Goal: Task Accomplishment & Management: Manage account settings

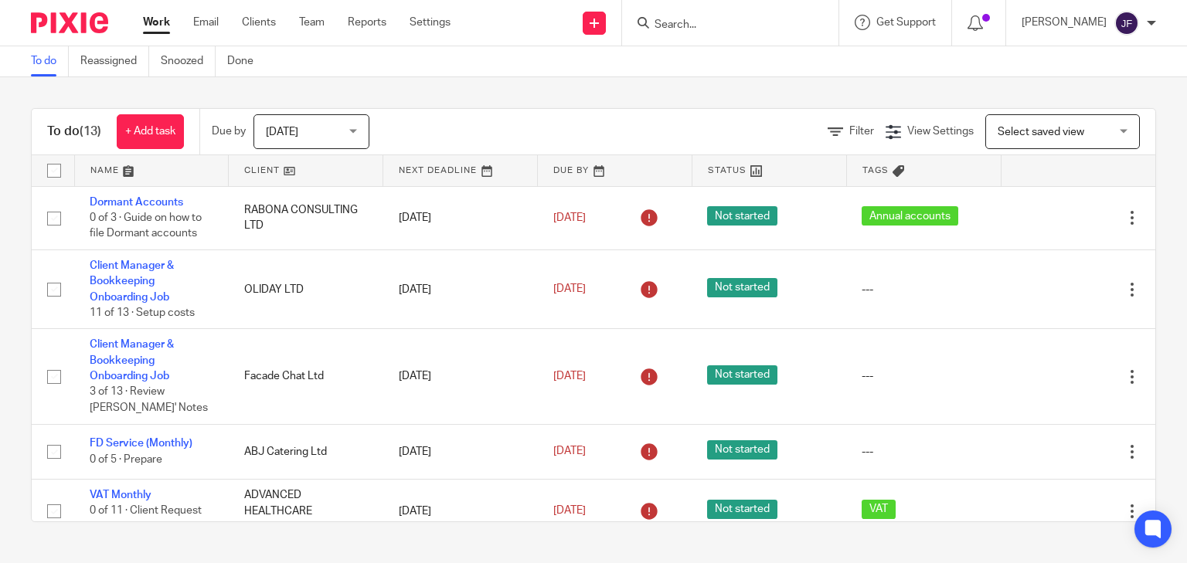
click at [742, 28] on input "Search" at bounding box center [722, 26] width 139 height 14
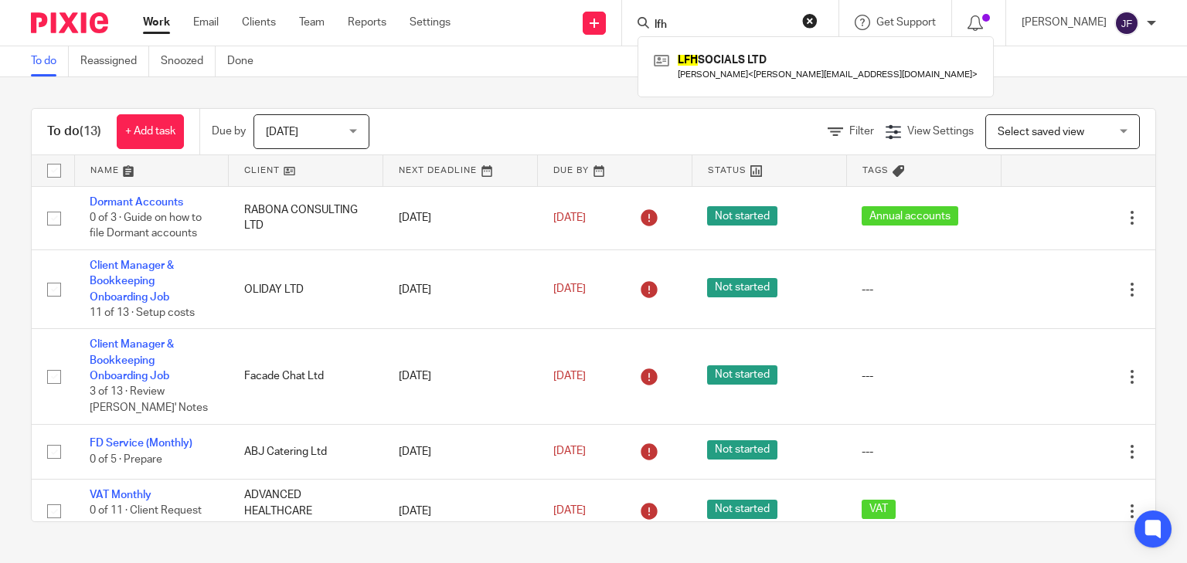
type input "lfh"
click at [764, 84] on div "LFH SOCIALS LTD Lorena HARDWICK < lorena.hardwick1@icloud.com >" at bounding box center [816, 66] width 356 height 60
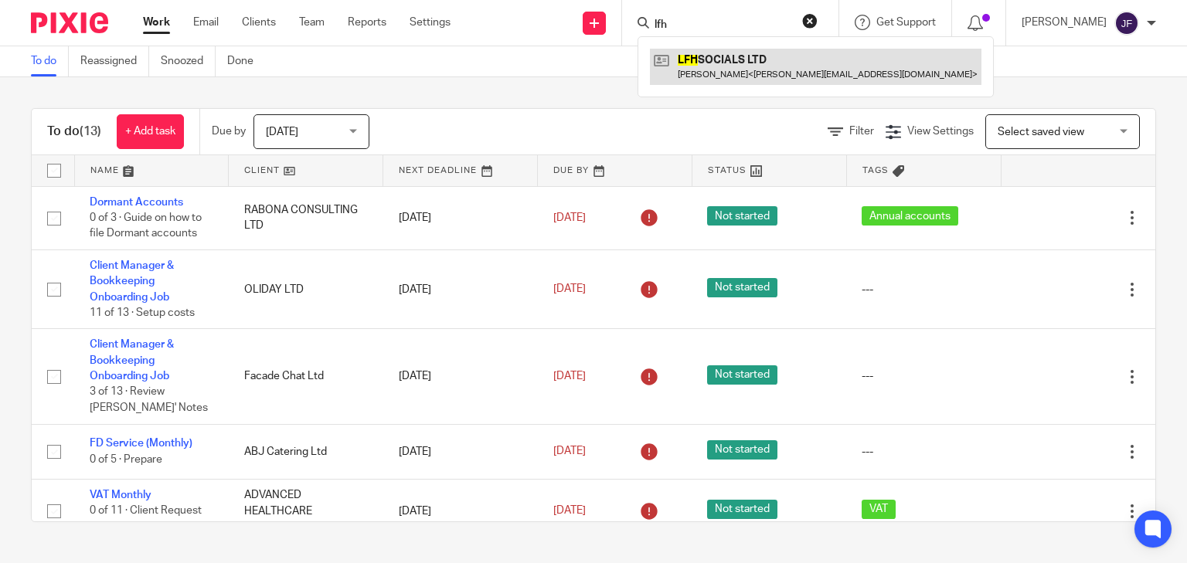
click at [764, 71] on link at bounding box center [816, 67] width 332 height 36
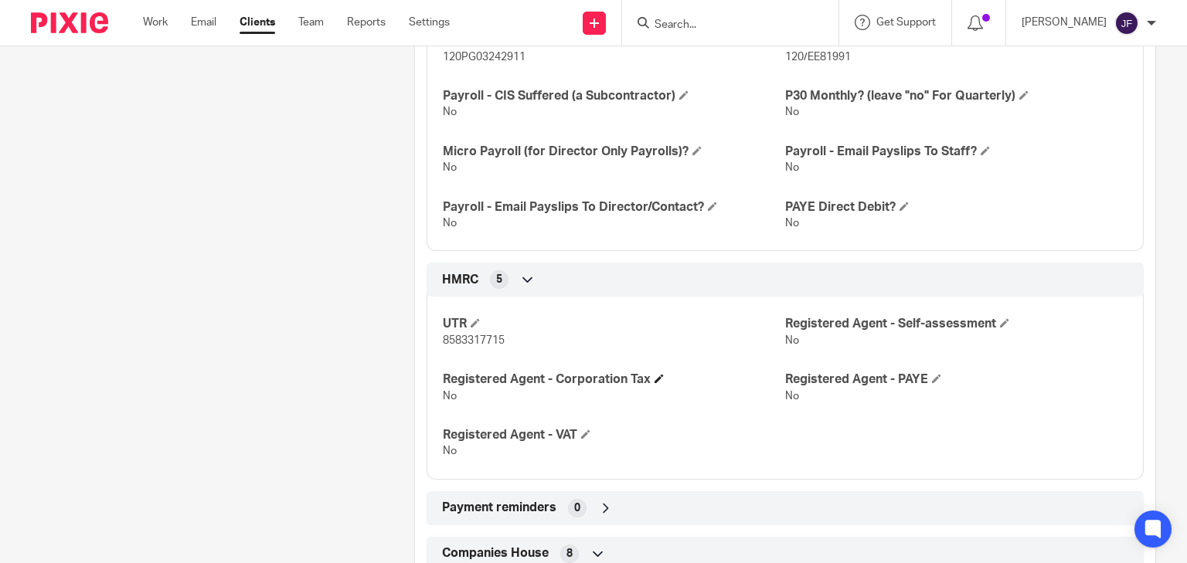
scroll to position [804, 0]
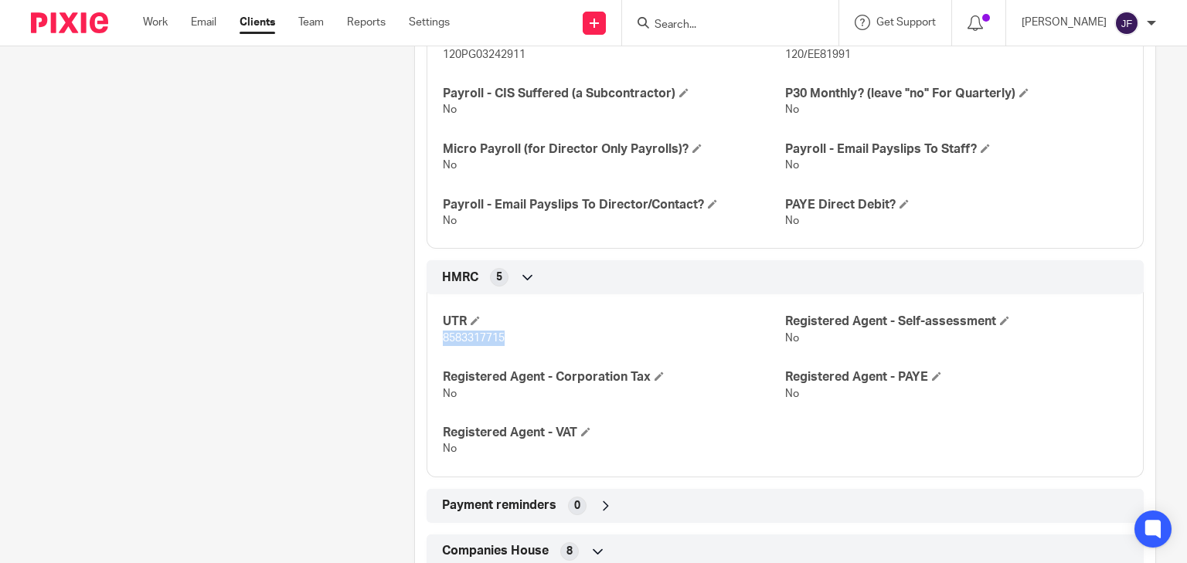
drag, startPoint x: 441, startPoint y: 338, endPoint x: 501, endPoint y: 338, distance: 59.5
click at [501, 338] on span "8583317715" at bounding box center [474, 338] width 62 height 11
copy span "8583317715"
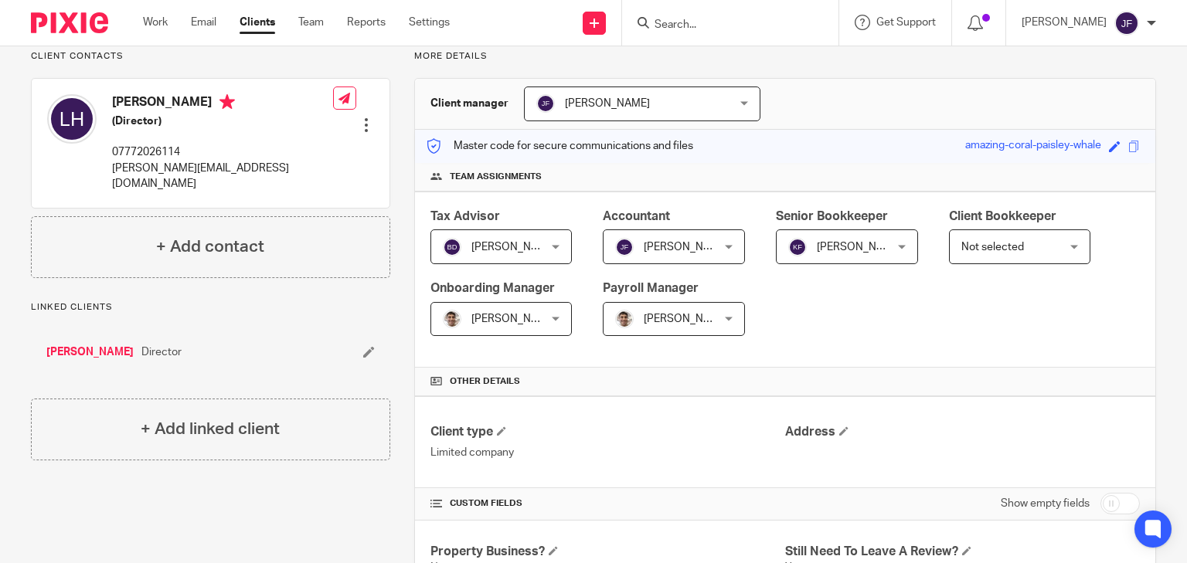
scroll to position [0, 0]
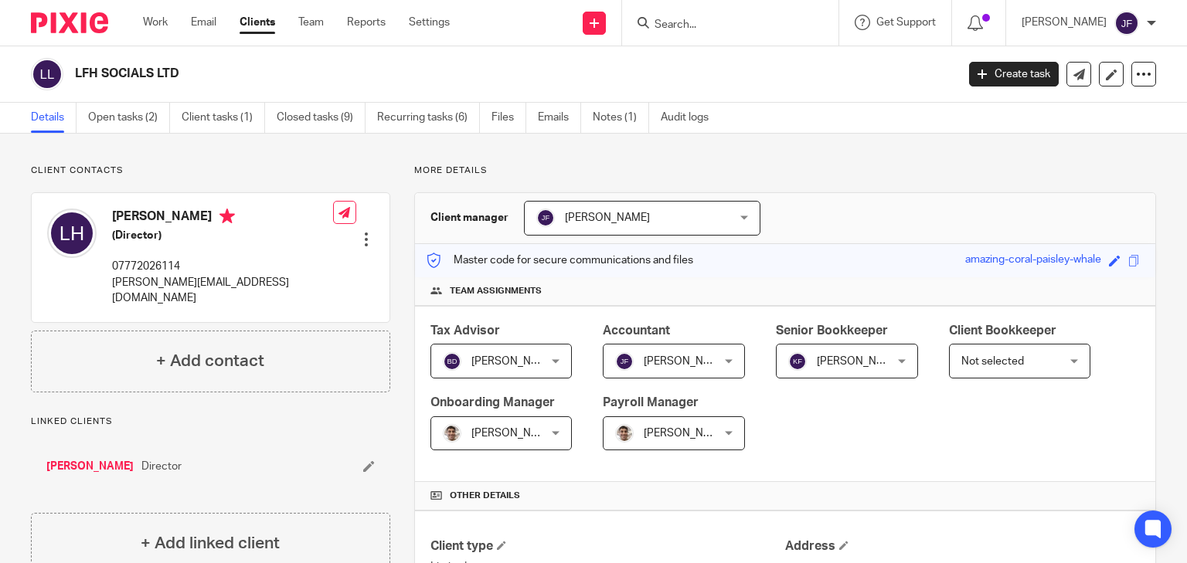
drag, startPoint x: 112, startPoint y: 213, endPoint x: 217, endPoint y: 219, distance: 105.2
click at [217, 219] on h4 "[PERSON_NAME]" at bounding box center [222, 218] width 221 height 19
drag, startPoint x: 113, startPoint y: 216, endPoint x: 220, endPoint y: 219, distance: 107.5
click at [220, 219] on h4 "[PERSON_NAME]" at bounding box center [222, 218] width 221 height 19
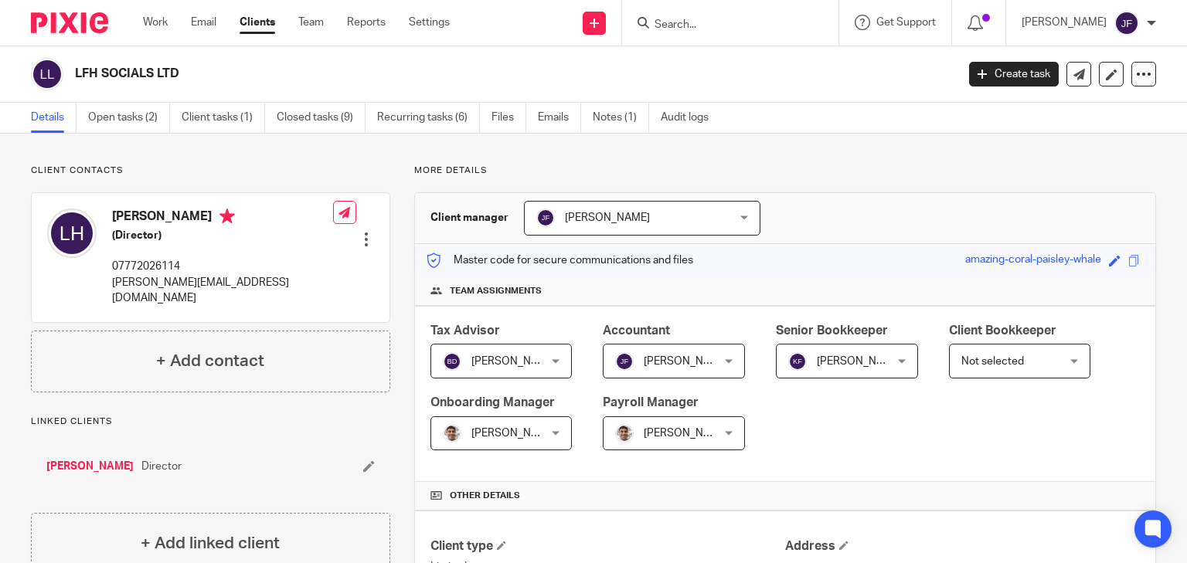
copy h4 "[PERSON_NAME]"
click at [157, 118] on link "Open tasks (2)" at bounding box center [129, 118] width 82 height 30
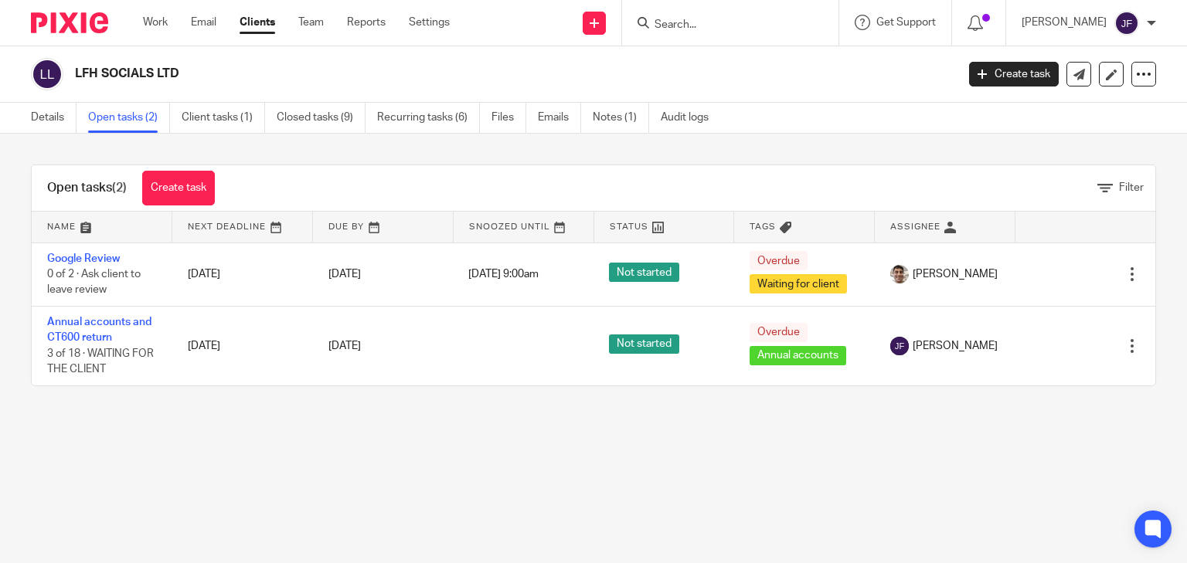
click at [80, 28] on img at bounding box center [69, 22] width 77 height 21
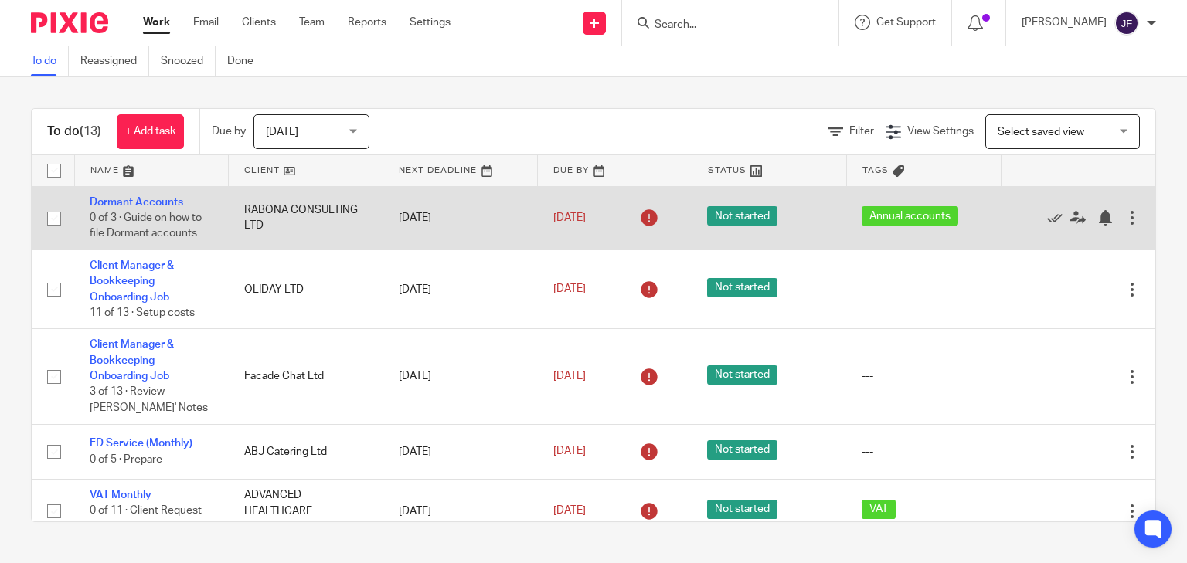
drag, startPoint x: 128, startPoint y: 202, endPoint x: 168, endPoint y: 210, distance: 41.7
click at [128, 202] on link "Dormant Accounts" at bounding box center [137, 202] width 94 height 11
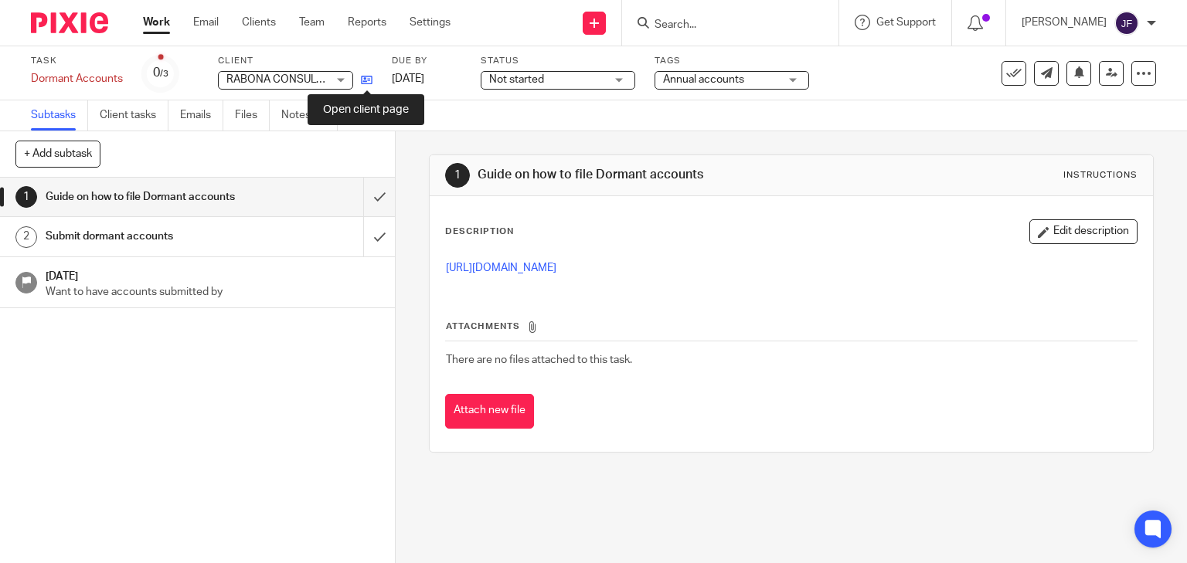
click at [368, 79] on icon at bounding box center [367, 80] width 12 height 12
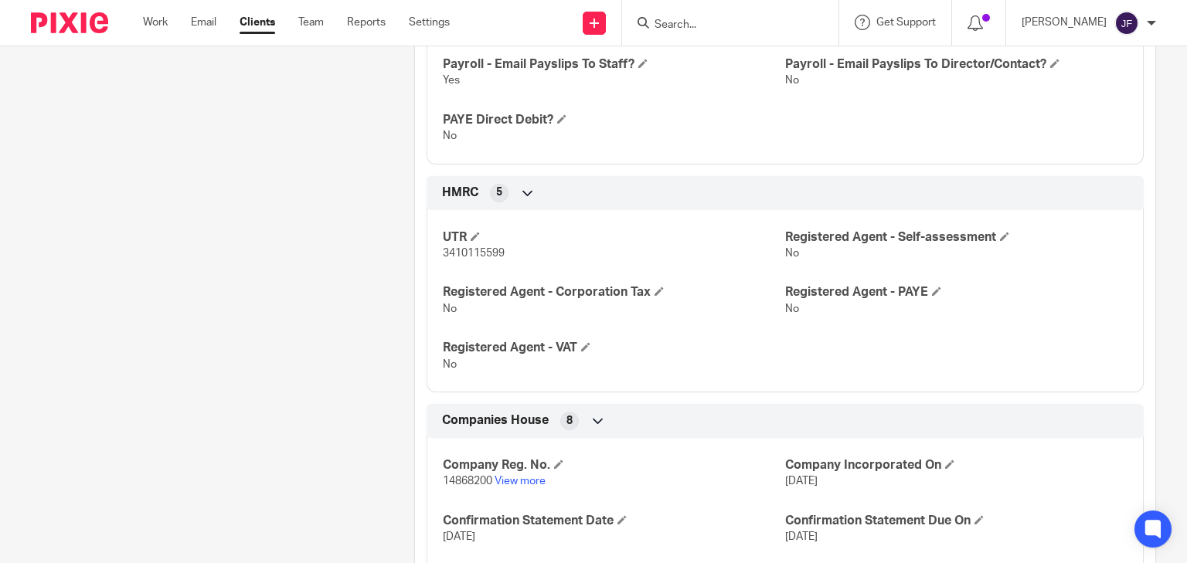
scroll to position [1175, 0]
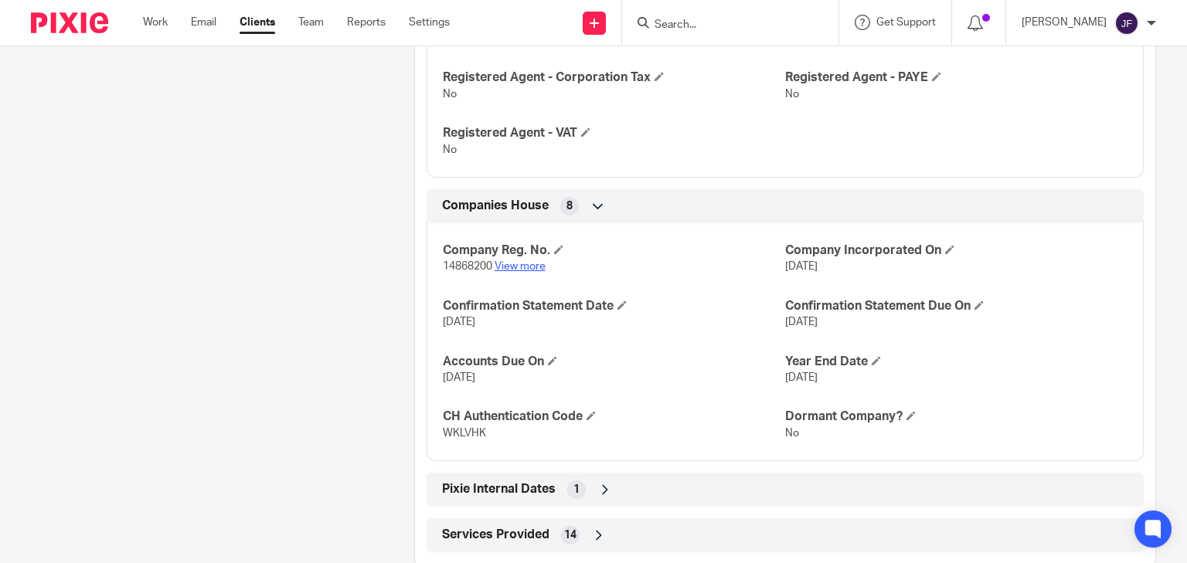
click at [532, 270] on link "View more" at bounding box center [520, 266] width 51 height 11
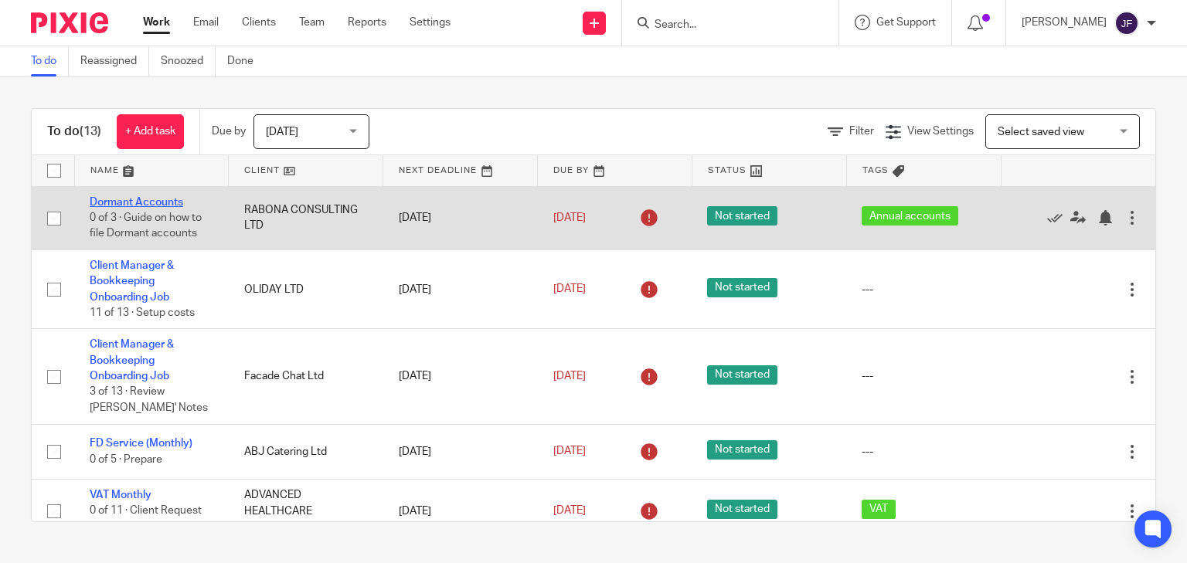
click at [174, 201] on link "Dormant Accounts" at bounding box center [137, 202] width 94 height 11
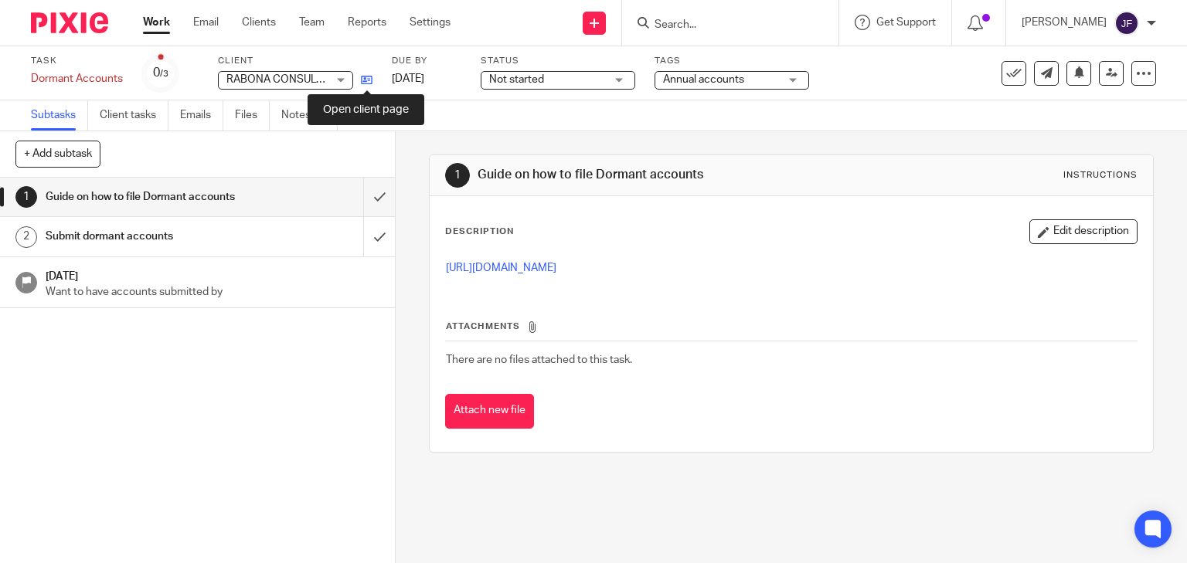
click at [361, 80] on icon at bounding box center [367, 80] width 12 height 12
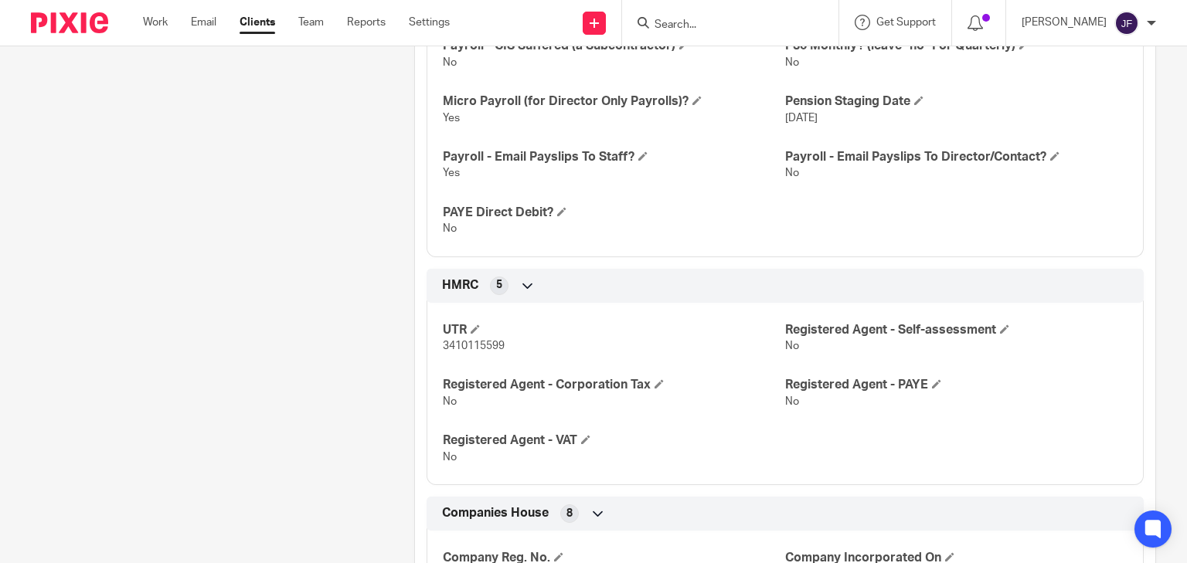
scroll to position [927, 0]
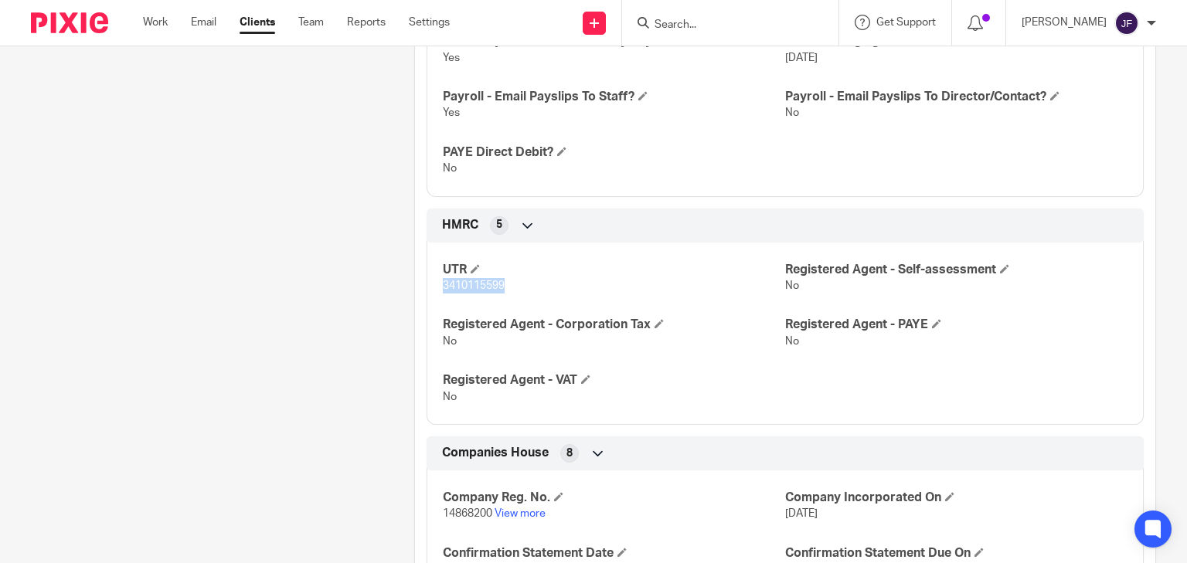
drag, startPoint x: 439, startPoint y: 286, endPoint x: 512, endPoint y: 287, distance: 72.7
click at [512, 287] on p "3410115599" at bounding box center [614, 285] width 342 height 15
copy span "3410115599"
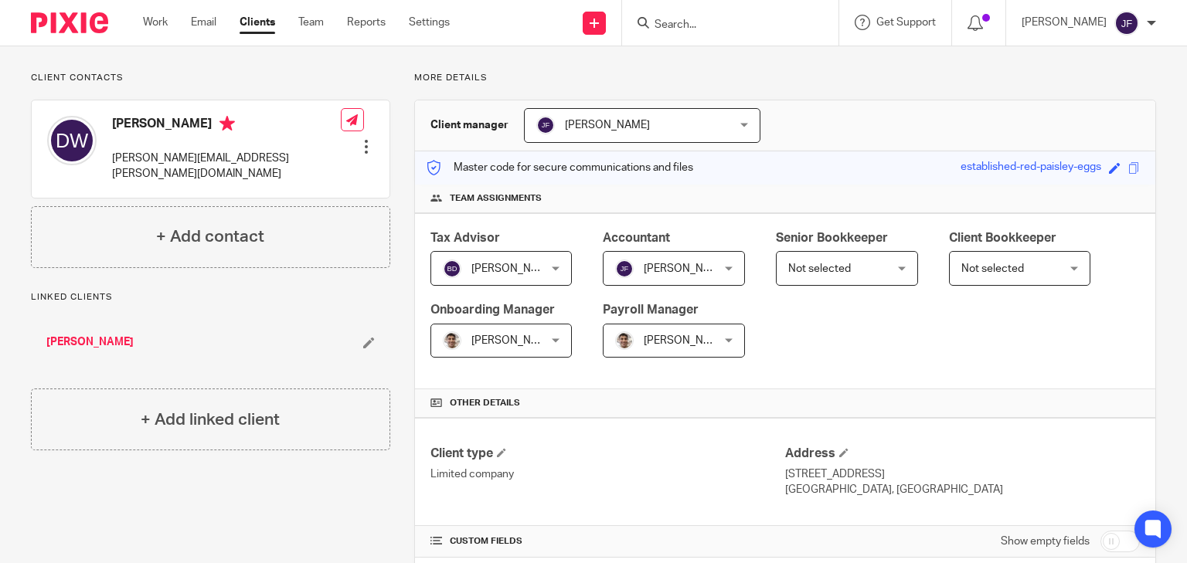
scroll to position [0, 0]
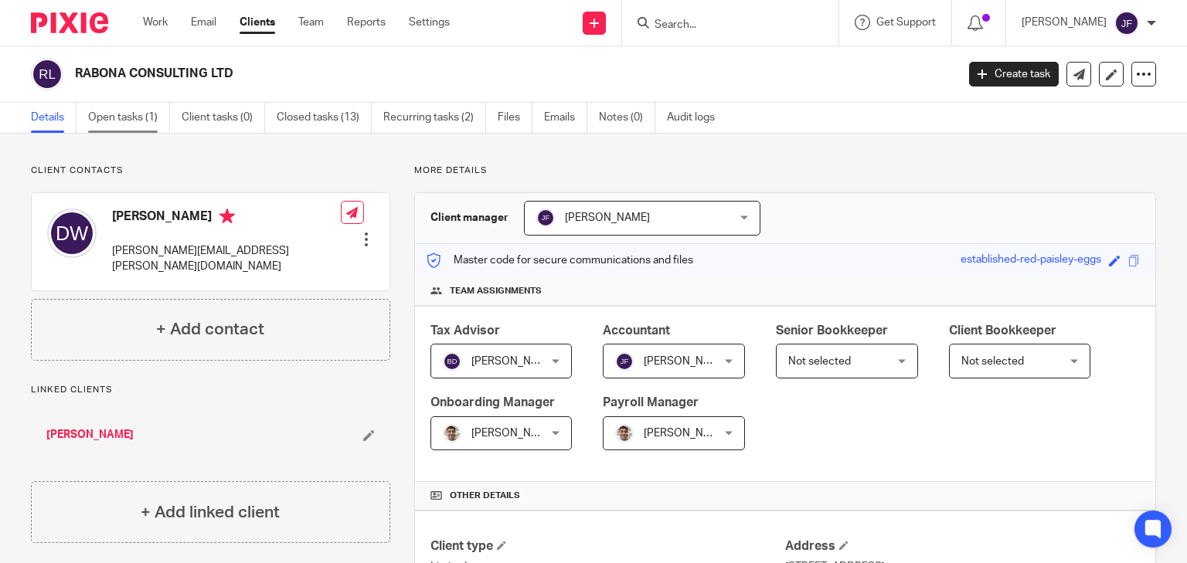
click at [126, 101] on div "RABONA CONSULTING LTD Create task Update from Companies House Export data Merge…" at bounding box center [593, 74] width 1187 height 56
click at [126, 117] on link "Open tasks (1)" at bounding box center [129, 118] width 82 height 30
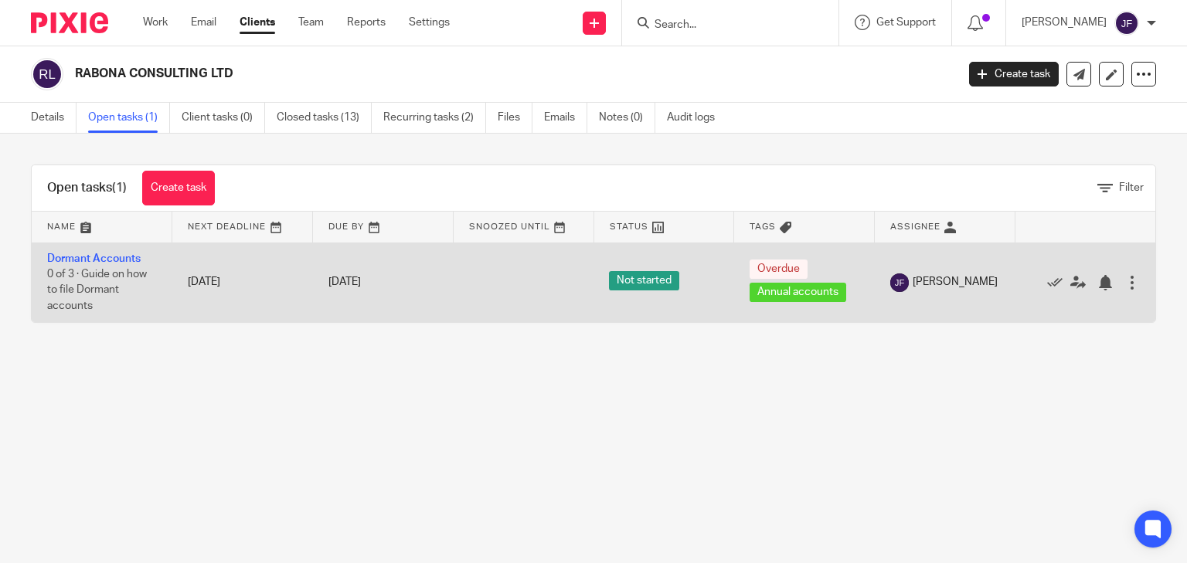
click at [113, 247] on td "Dormant Accounts 0 of 3 · Guide on how to file Dormant accounts" at bounding box center [102, 283] width 141 height 80
click at [116, 255] on link "Dormant Accounts" at bounding box center [94, 258] width 94 height 11
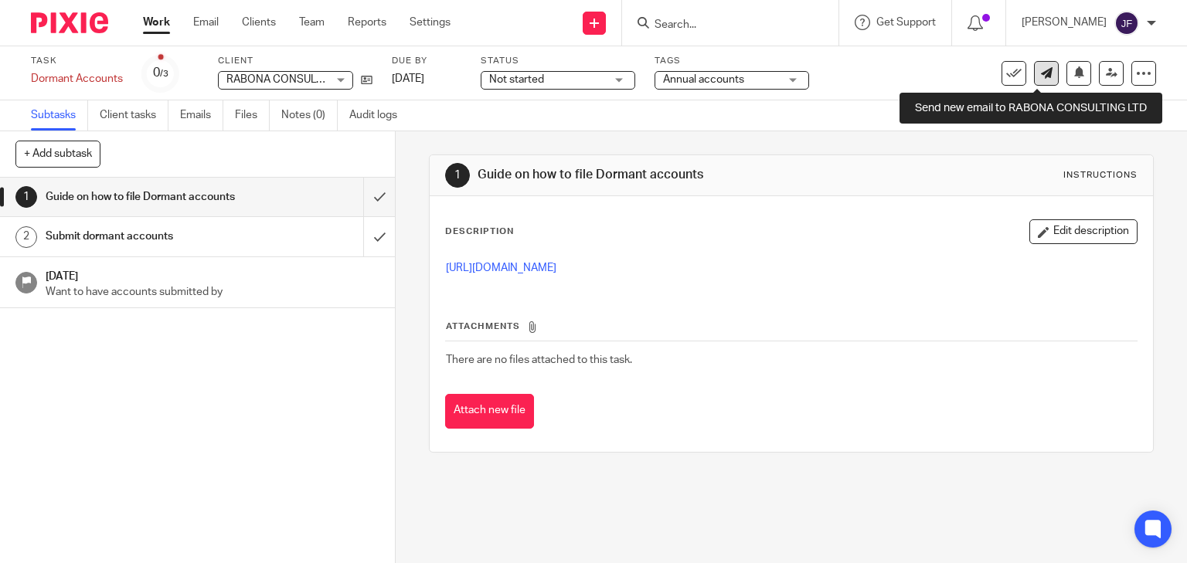
click at [1041, 75] on icon at bounding box center [1047, 73] width 12 height 12
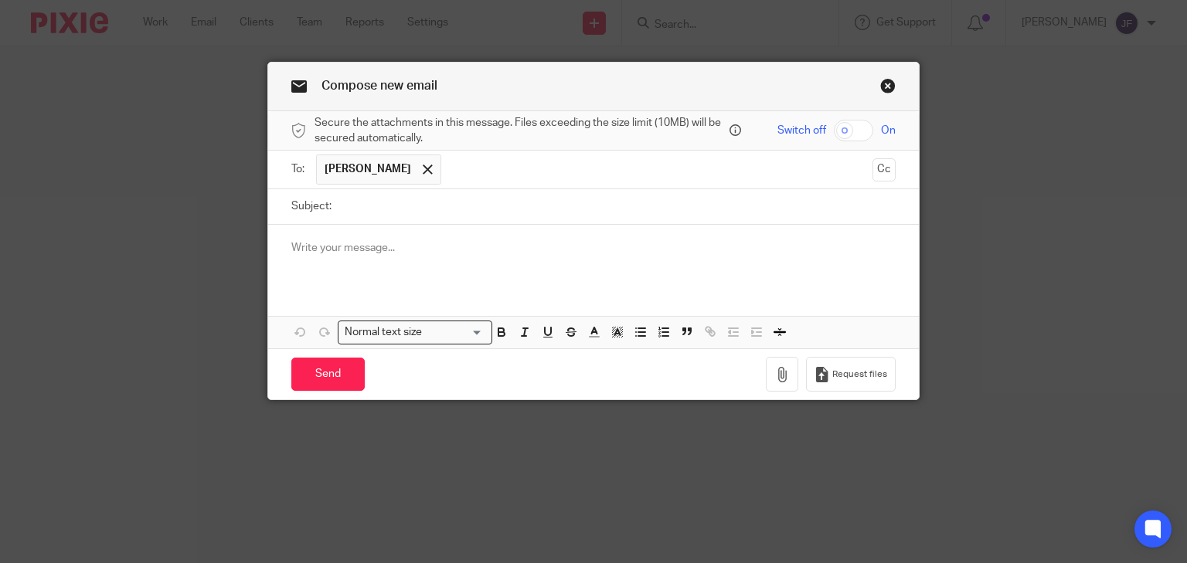
click at [464, 202] on input "Subject:" at bounding box center [617, 206] width 557 height 35
type input "[DATE] accounts"
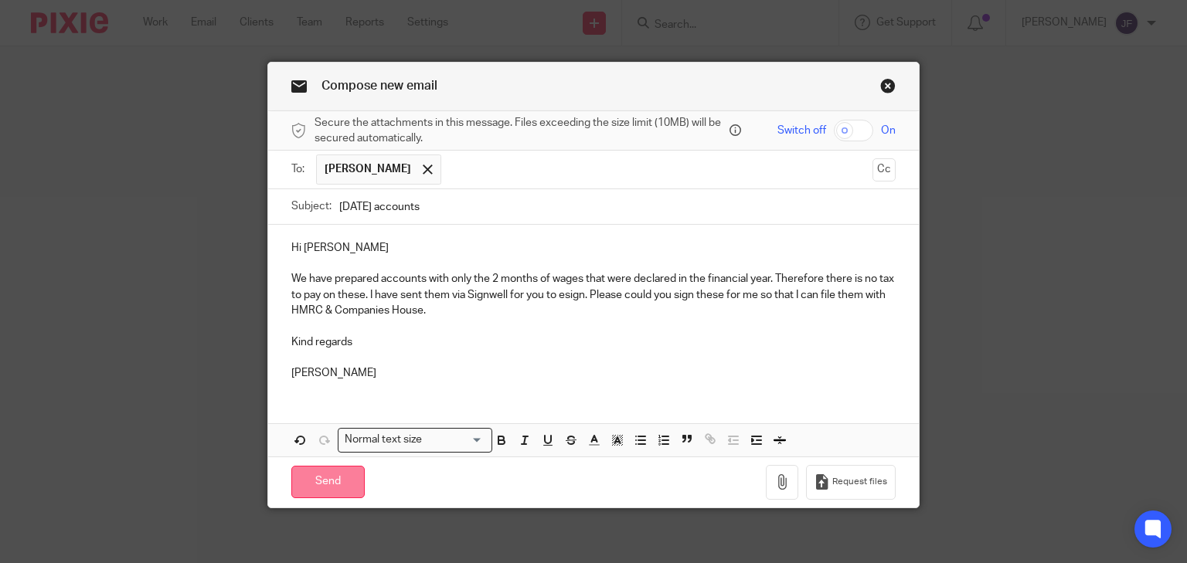
click at [352, 478] on input "Send" at bounding box center [327, 482] width 73 height 33
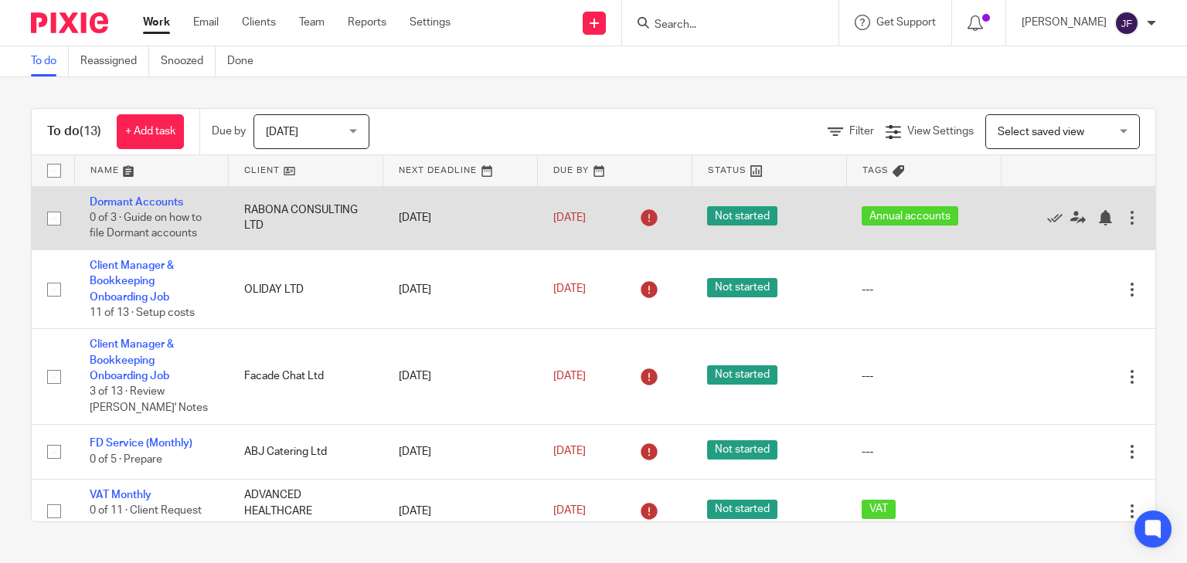
drag, startPoint x: 151, startPoint y: 202, endPoint x: 165, endPoint y: 213, distance: 18.1
click at [151, 201] on link "Dormant Accounts" at bounding box center [137, 202] width 94 height 11
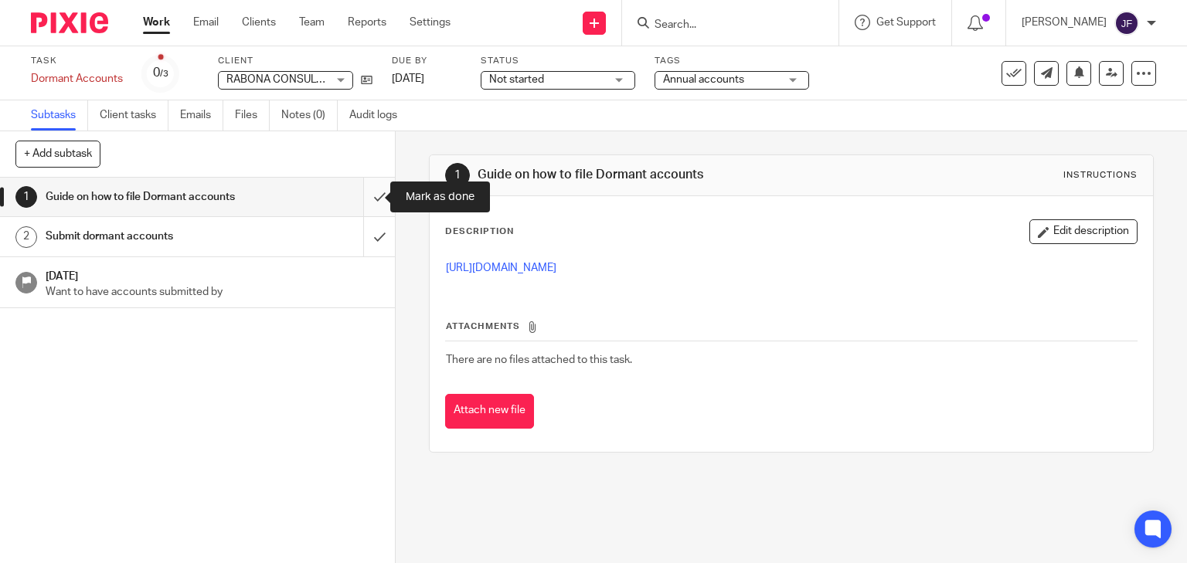
click at [361, 197] on input "submit" at bounding box center [197, 197] width 395 height 39
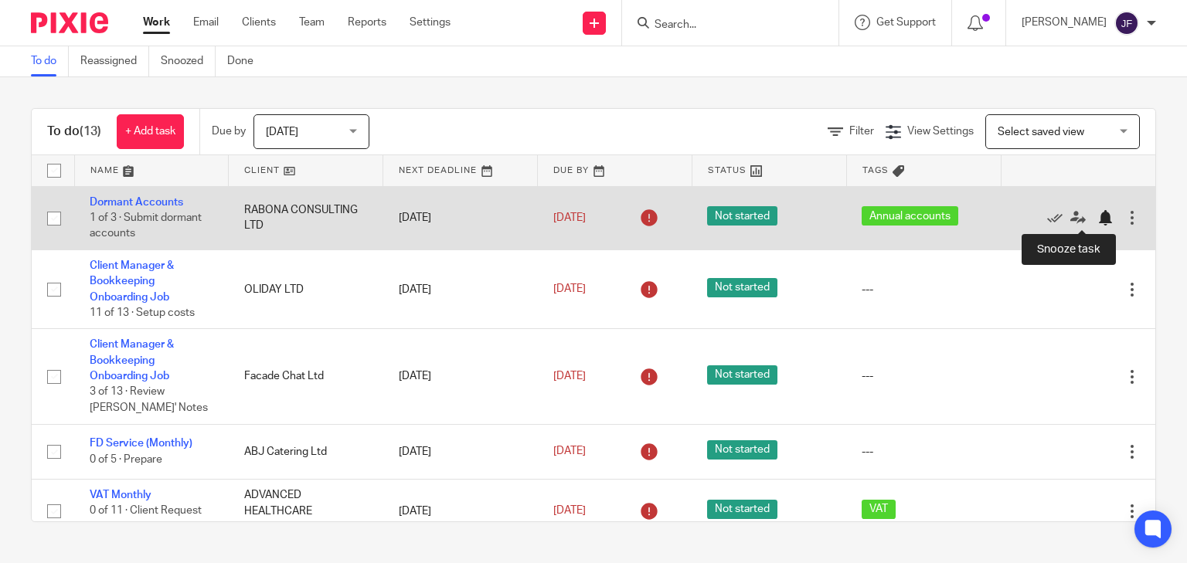
click at [1097, 216] on div at bounding box center [1104, 217] width 15 height 15
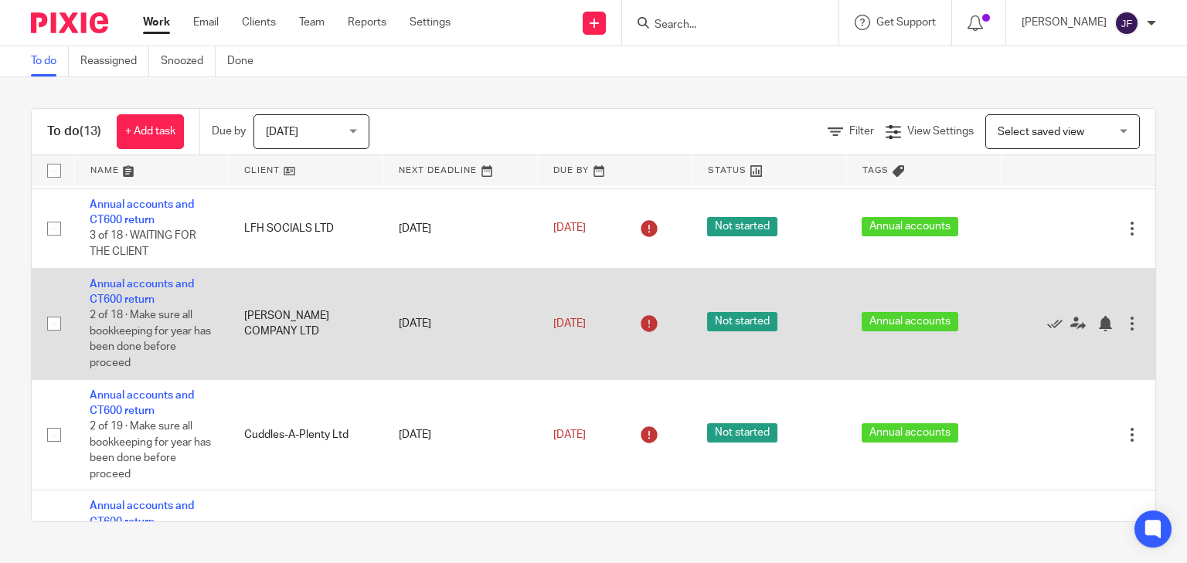
scroll to position [556, 0]
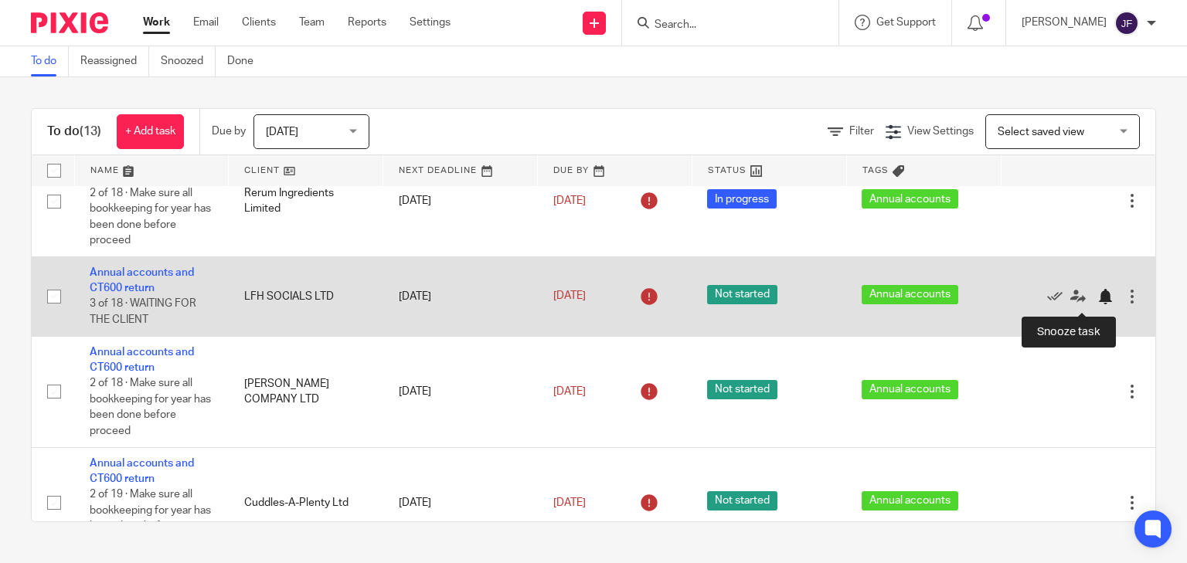
click at [1097, 298] on div at bounding box center [1104, 296] width 15 height 15
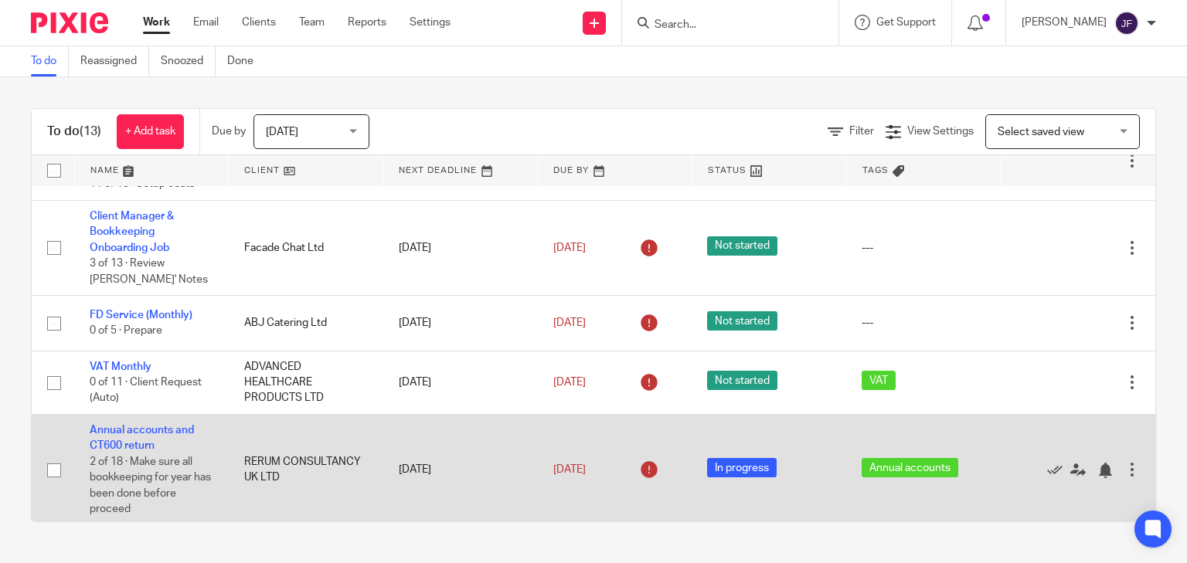
scroll to position [0, 0]
